Goal: Information Seeking & Learning: Understand process/instructions

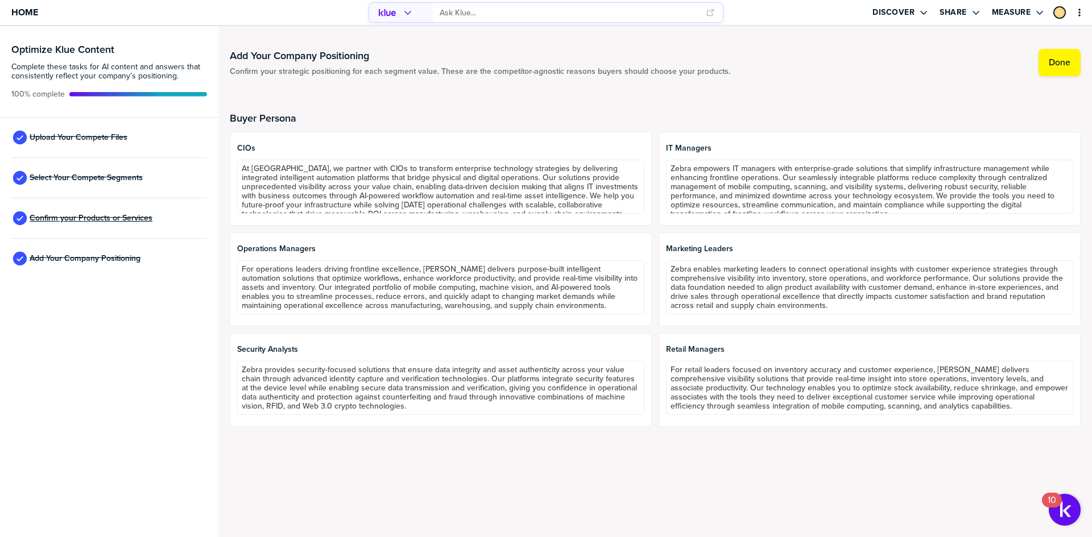
click at [105, 214] on span "Confirm your Products or Services" at bounding box center [91, 218] width 123 height 9
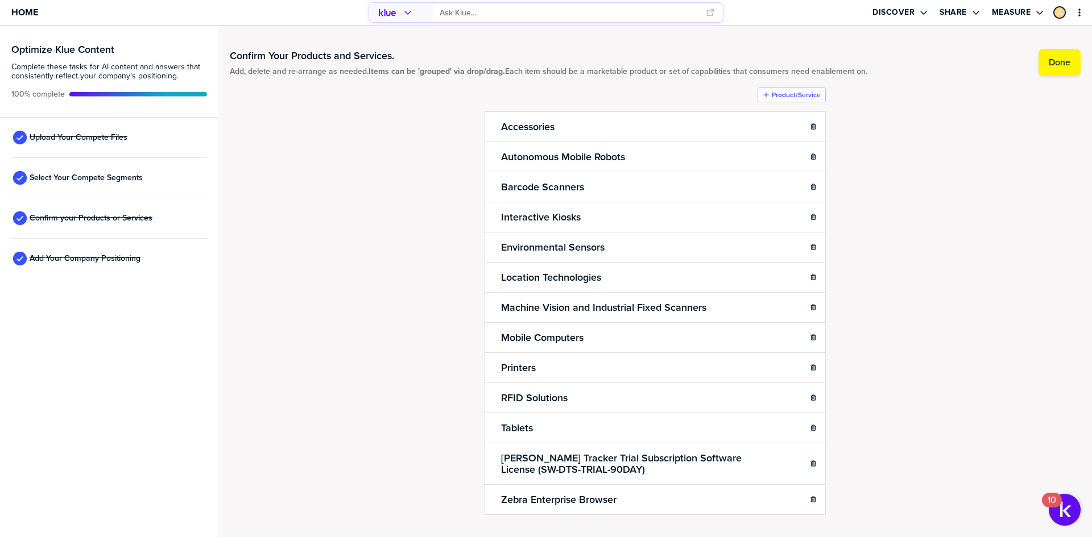
click at [444, 230] on div "Confirm Your Products and Services. Add, delete and re-arrange as needed. Items…" at bounding box center [655, 282] width 851 height 488
click at [110, 172] on div "Select Your Compete Segments" at bounding box center [109, 178] width 196 height 40
click at [110, 176] on span "Select Your Compete Segments" at bounding box center [86, 177] width 113 height 9
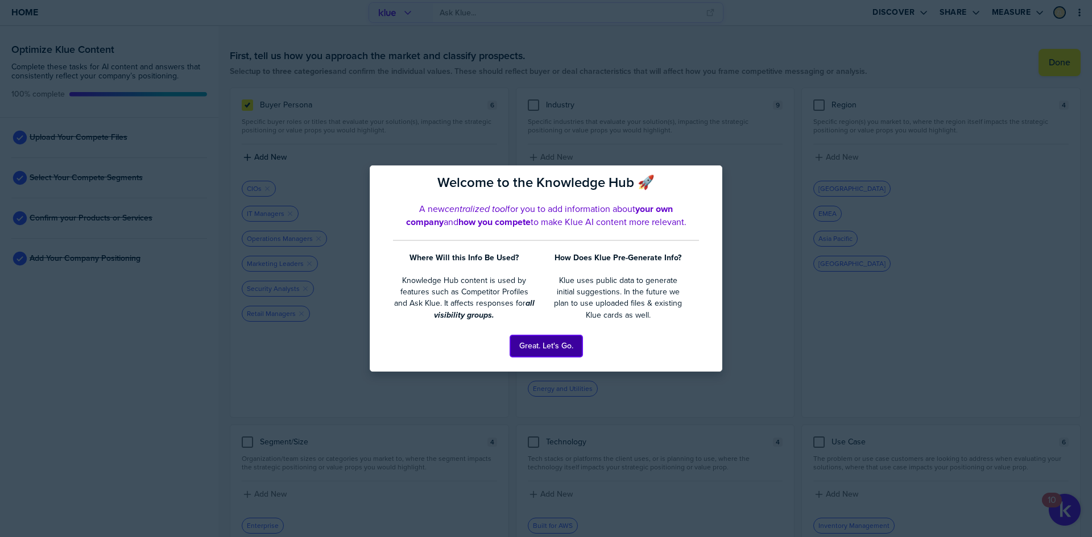
click at [520, 337] on button "Great. Let's Go." at bounding box center [546, 347] width 72 height 22
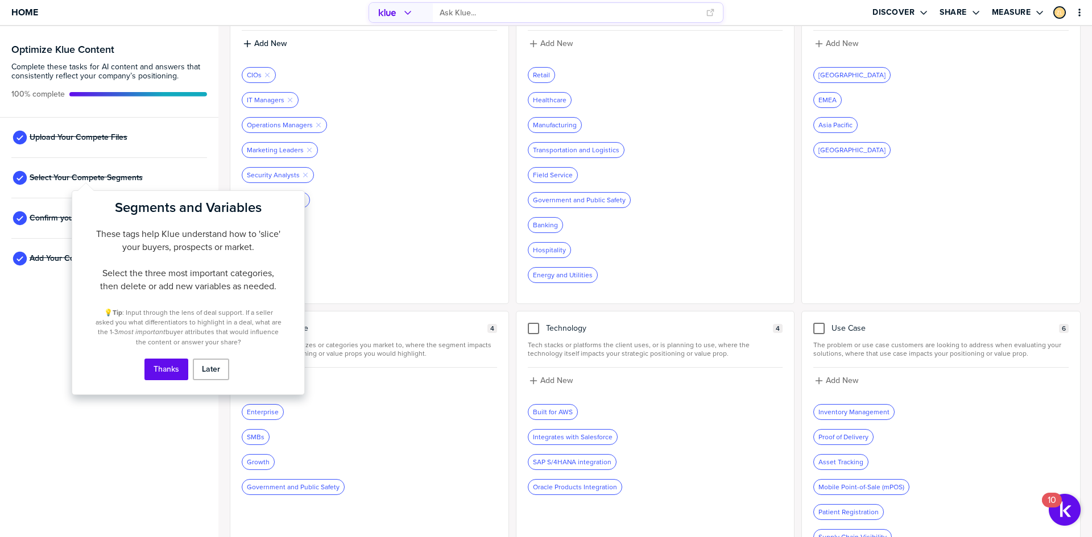
scroll to position [143, 0]
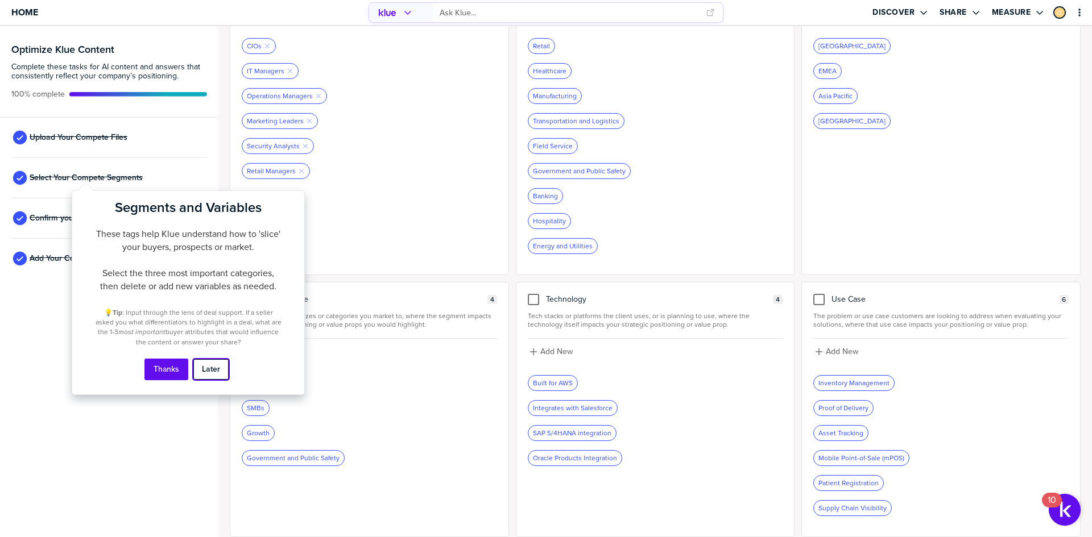
click at [211, 370] on button "Later" at bounding box center [211, 370] width 36 height 22
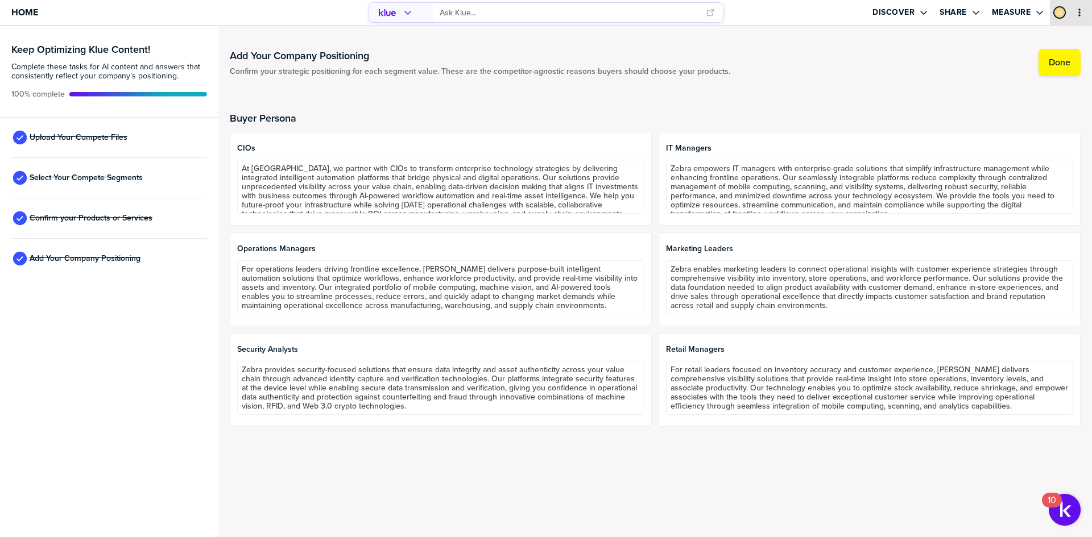
click at [1080, 12] on icon "primary" at bounding box center [1079, 12] width 9 height 9
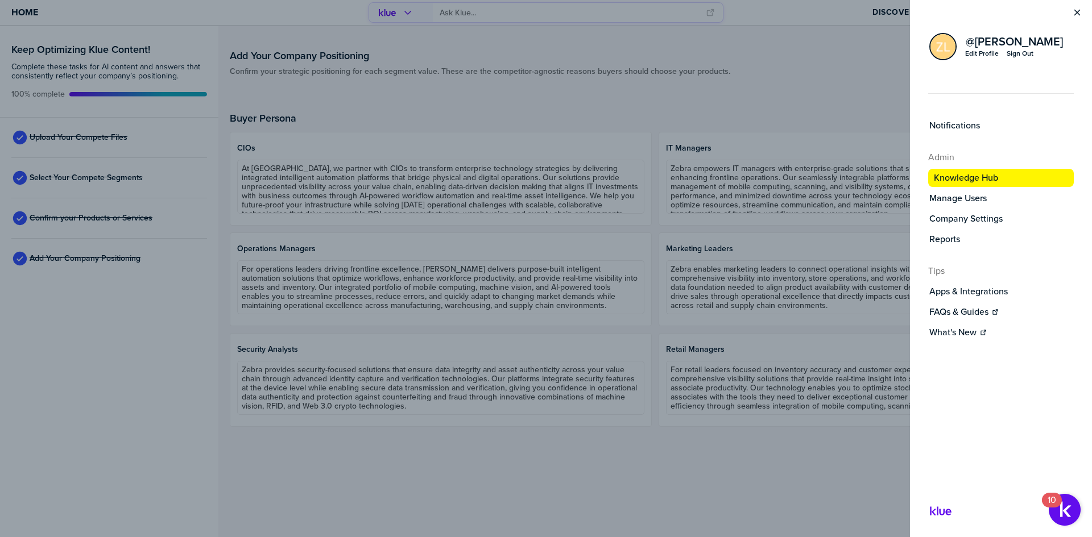
click at [1075, 19] on div "@ zev Edit Profile Sign Out" at bounding box center [1001, 47] width 182 height 66
click at [1074, 10] on icon "Close Menu" at bounding box center [1077, 12] width 9 height 9
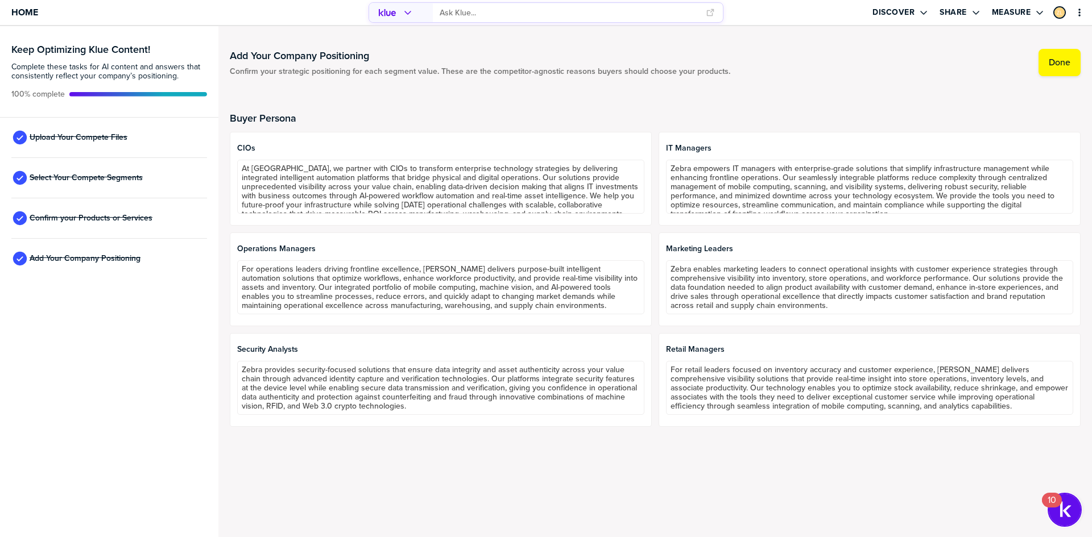
click at [1056, 499] on div "10" at bounding box center [1052, 500] width 20 height 15
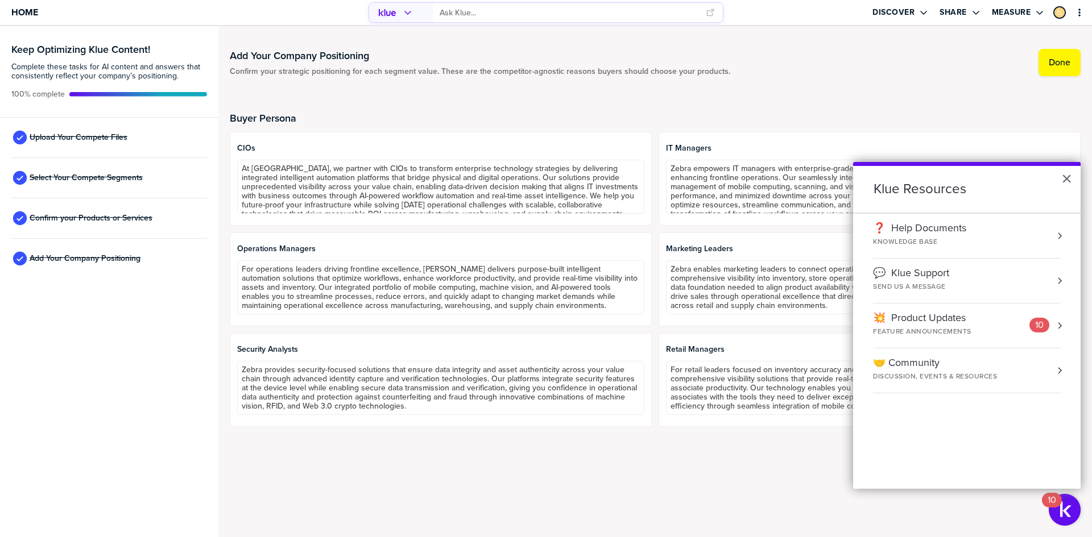
click at [922, 226] on div "❓ Help Documents" at bounding box center [919, 228] width 93 height 13
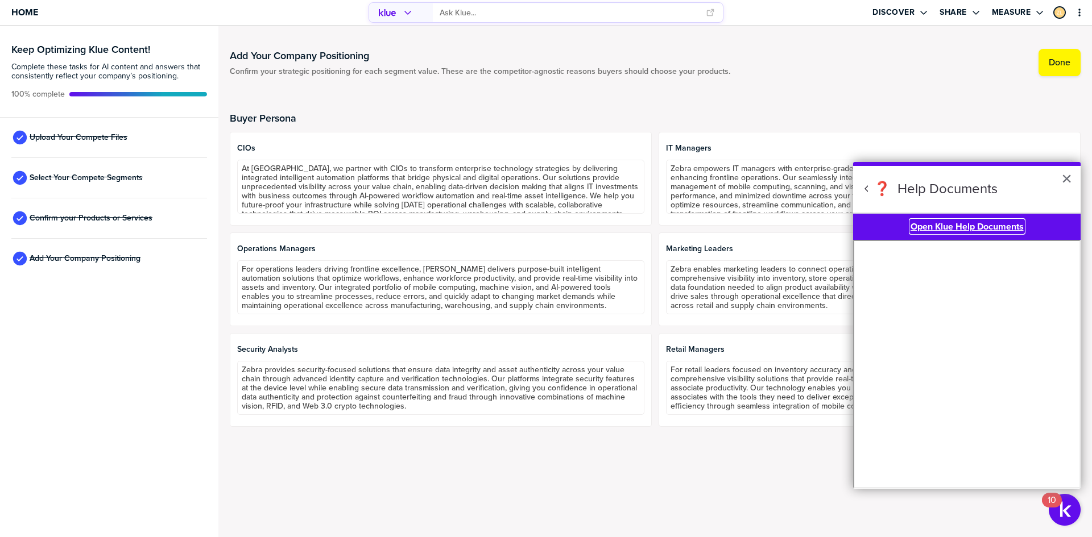
click at [953, 227] on b "Open Klue Help Documents" at bounding box center [966, 226] width 113 height 13
click at [13, 10] on span "Home" at bounding box center [24, 12] width 27 height 10
